Goal: Task Accomplishment & Management: Use online tool/utility

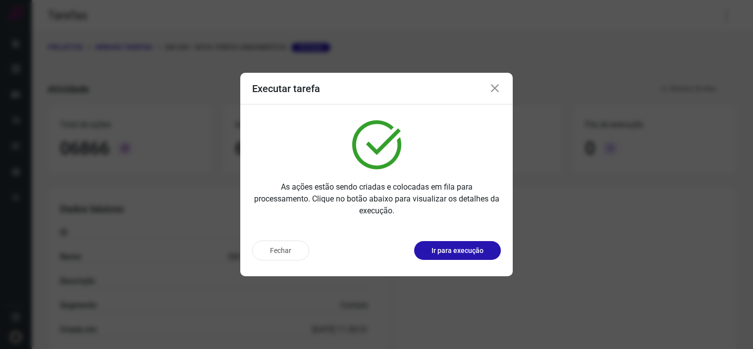
click at [499, 81] on div "Executar tarefa" at bounding box center [376, 89] width 273 height 32
click at [498, 85] on icon at bounding box center [495, 89] width 12 height 12
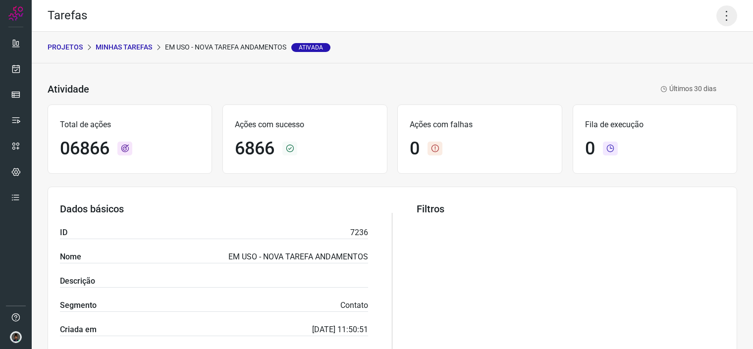
click at [717, 21] on icon at bounding box center [727, 15] width 21 height 21
click at [662, 69] on li "Executar" at bounding box center [683, 65] width 90 height 16
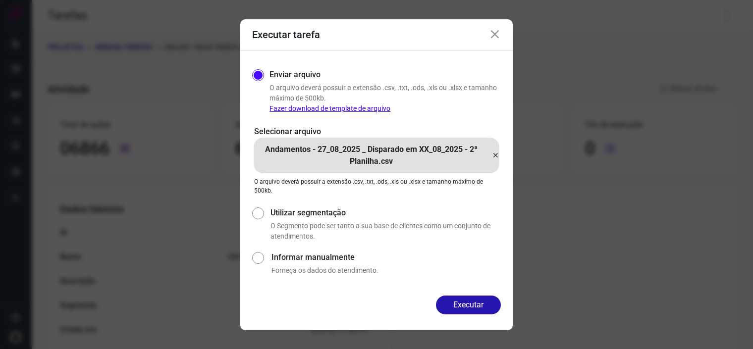
click at [499, 155] on icon at bounding box center [496, 156] width 8 height 12
click at [0, 0] on input "Andamentos - 27_08_2025 _ Disparado em XX_08_2025 - 2ª Planilha.csv" at bounding box center [0, 0] width 0 height 0
click at [479, 299] on button "Executar" at bounding box center [468, 305] width 65 height 19
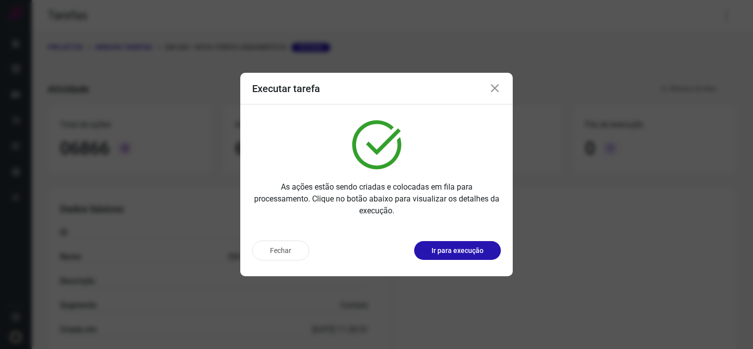
click at [489, 89] on icon at bounding box center [495, 89] width 12 height 12
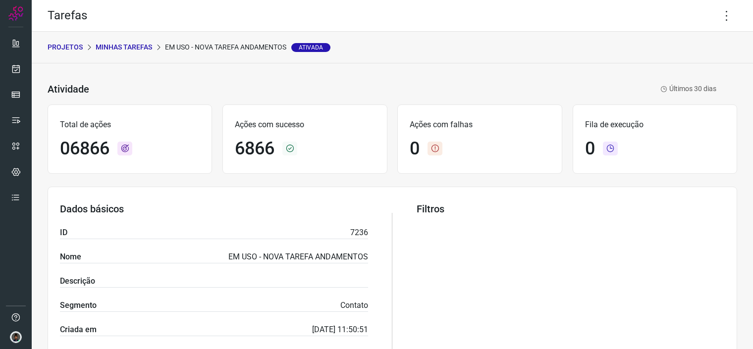
click at [132, 46] on p "Minhas Tarefas" at bounding box center [124, 47] width 57 height 10
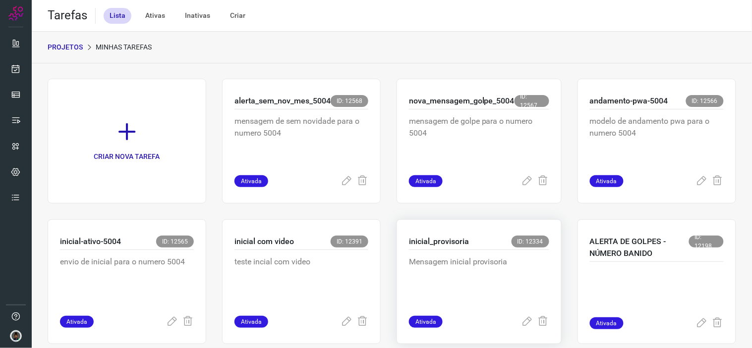
click at [448, 244] on p "inicial_provisoria" at bounding box center [439, 242] width 60 height 12
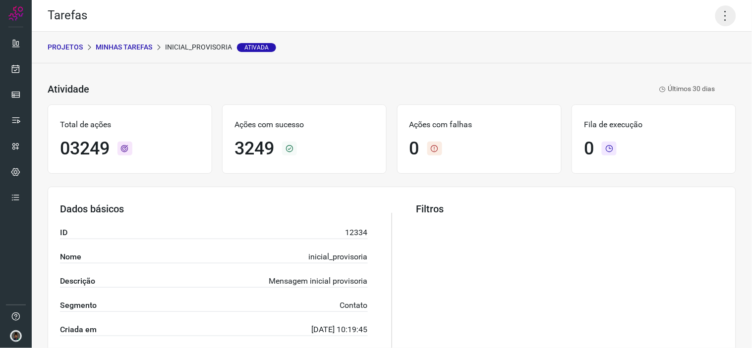
click at [716, 13] on icon at bounding box center [725, 15] width 21 height 21
click at [672, 63] on li "Executar" at bounding box center [682, 65] width 90 height 16
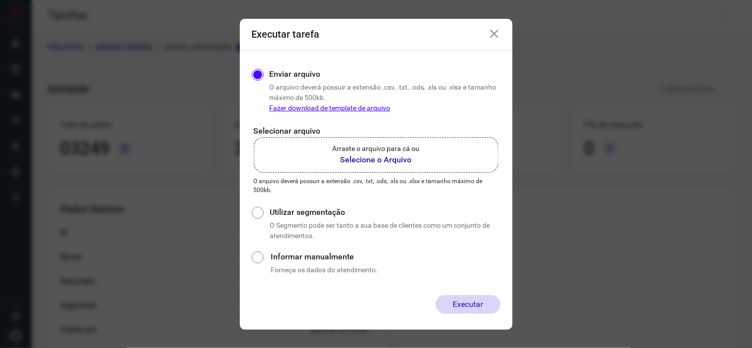
click at [398, 144] on p "Arraste o arquivo para cá ou" at bounding box center [376, 149] width 87 height 10
click at [0, 0] on input "Arraste o arquivo para cá ou Selecione o Arquivo" at bounding box center [0, 0] width 0 height 0
